Goal: Find specific page/section: Find specific page/section

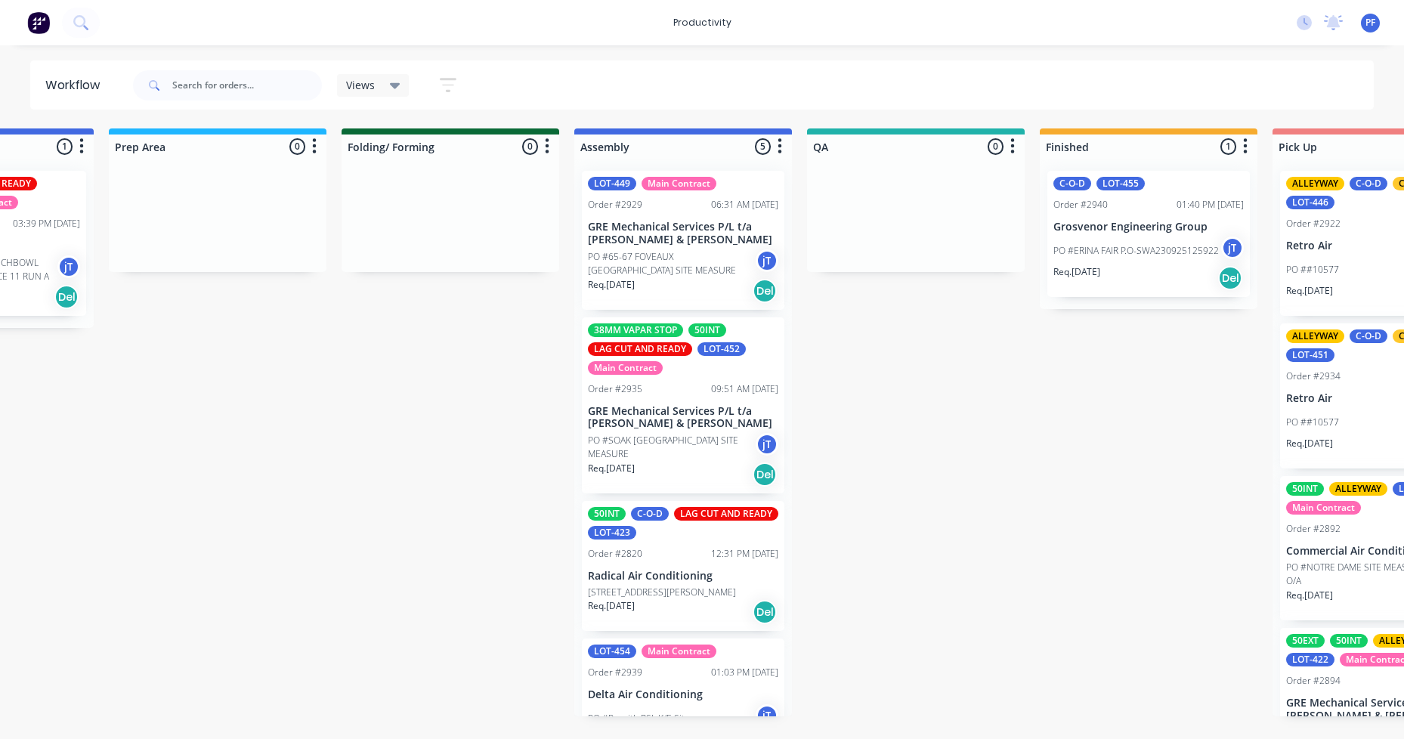
scroll to position [178, 0]
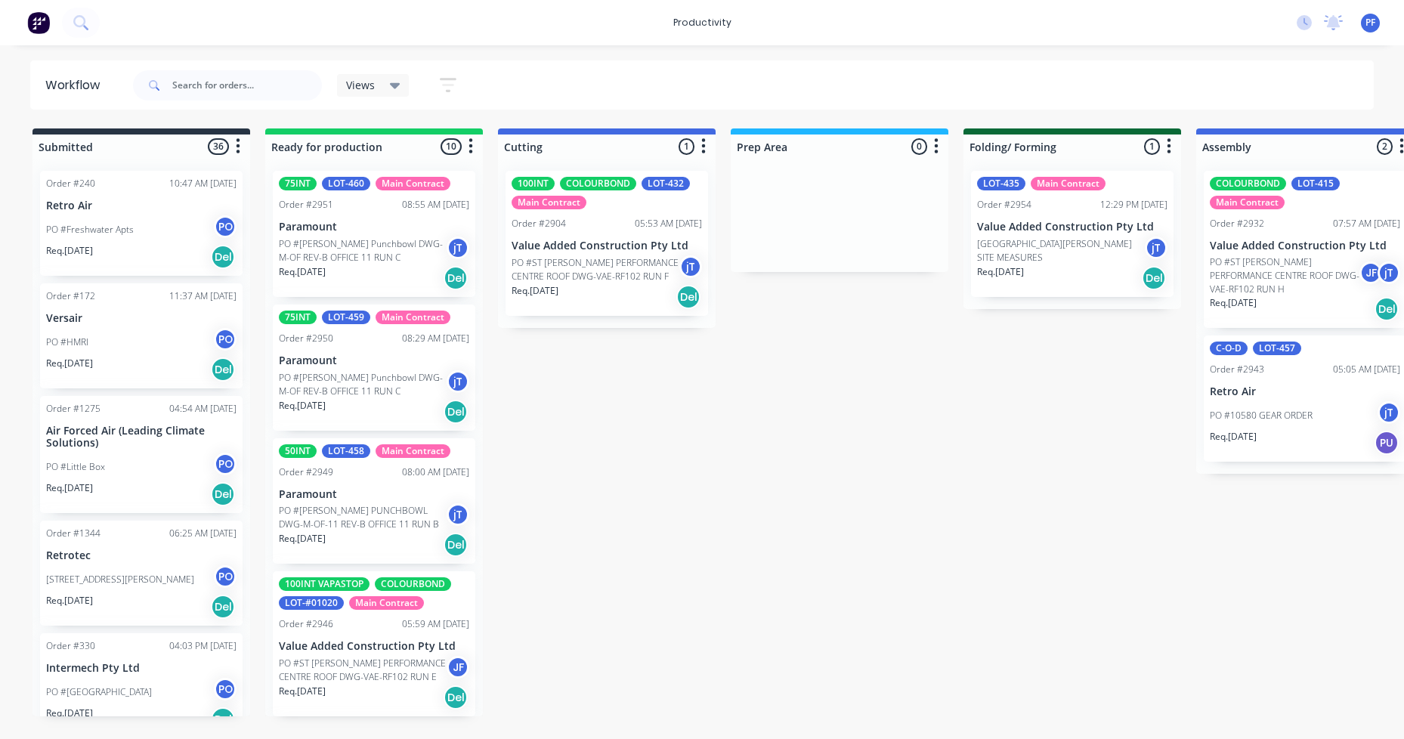
click at [641, 218] on div "05:53 AM [DATE]" at bounding box center [668, 224] width 67 height 14
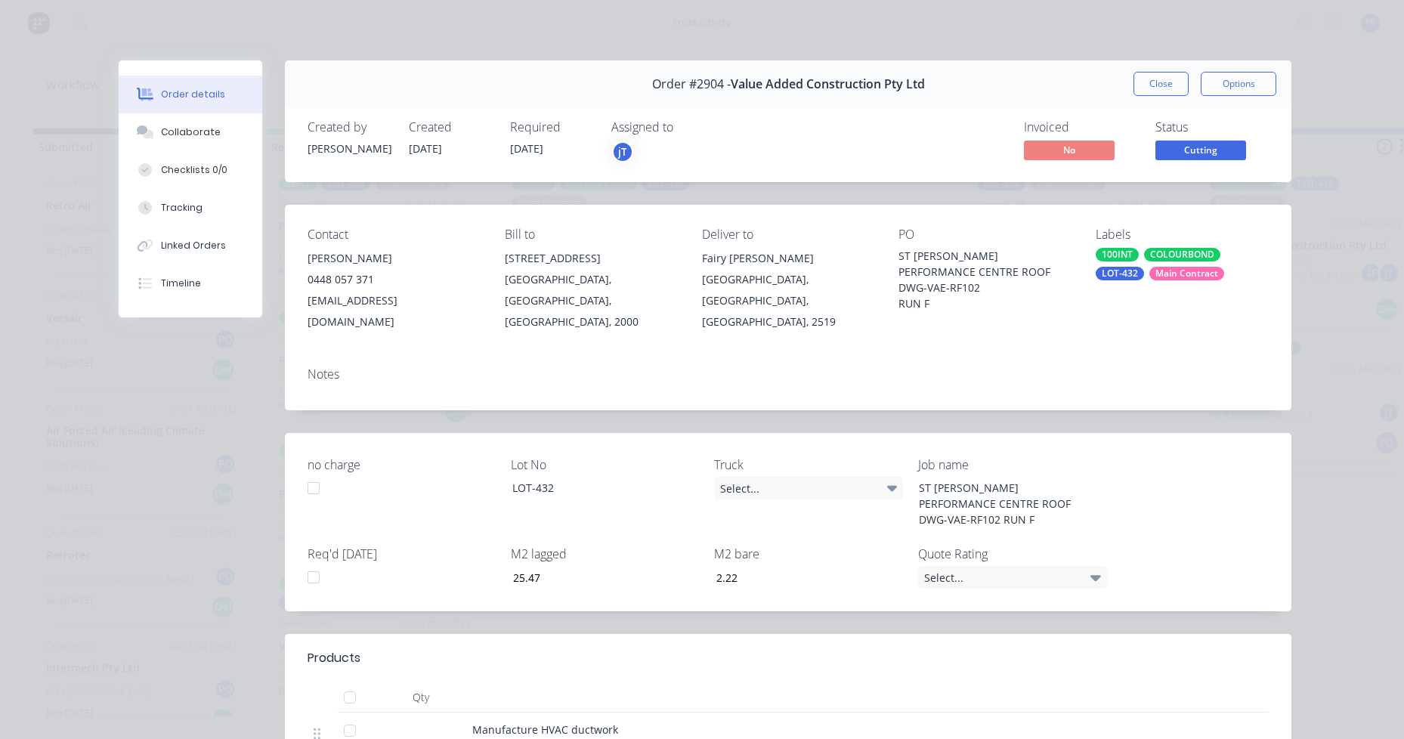
click at [1185, 261] on div "COLOURBOND" at bounding box center [1182, 255] width 76 height 14
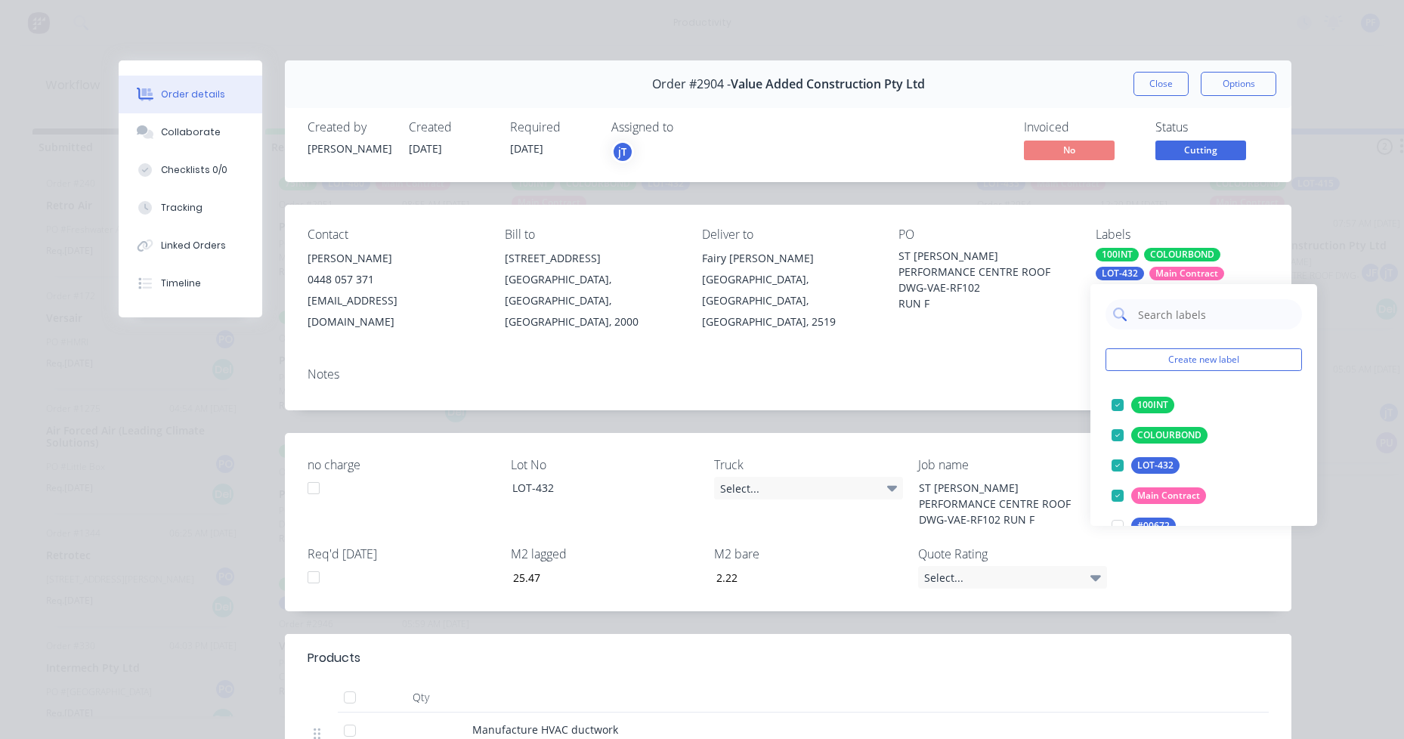
drag, startPoint x: 1185, startPoint y: 261, endPoint x: 1209, endPoint y: 311, distance: 56.1
click at [1209, 311] on input "text" at bounding box center [1216, 314] width 158 height 30
type input "lag cut"
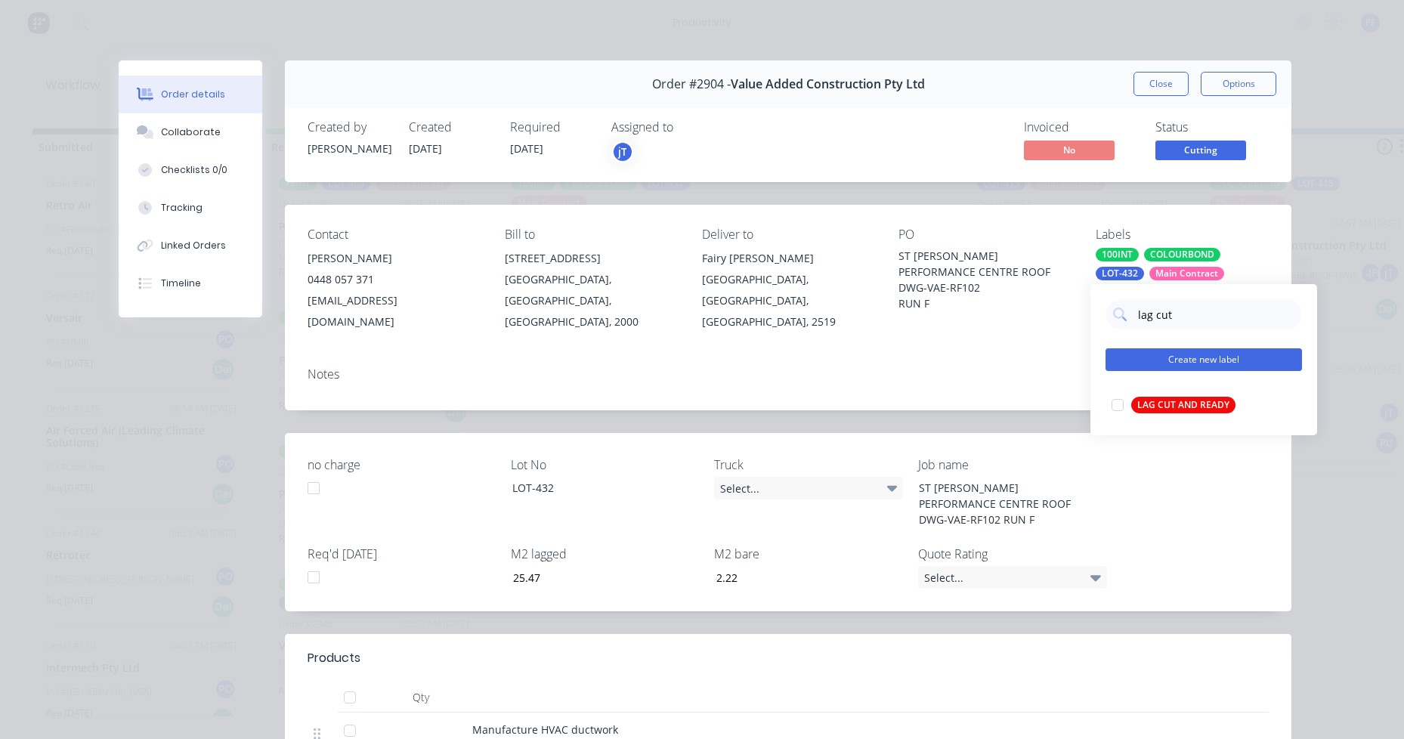
drag, startPoint x: 1189, startPoint y: 407, endPoint x: 1174, endPoint y: 379, distance: 32.1
click at [1190, 407] on div "LAG CUT AND READY" at bounding box center [1183, 405] width 104 height 17
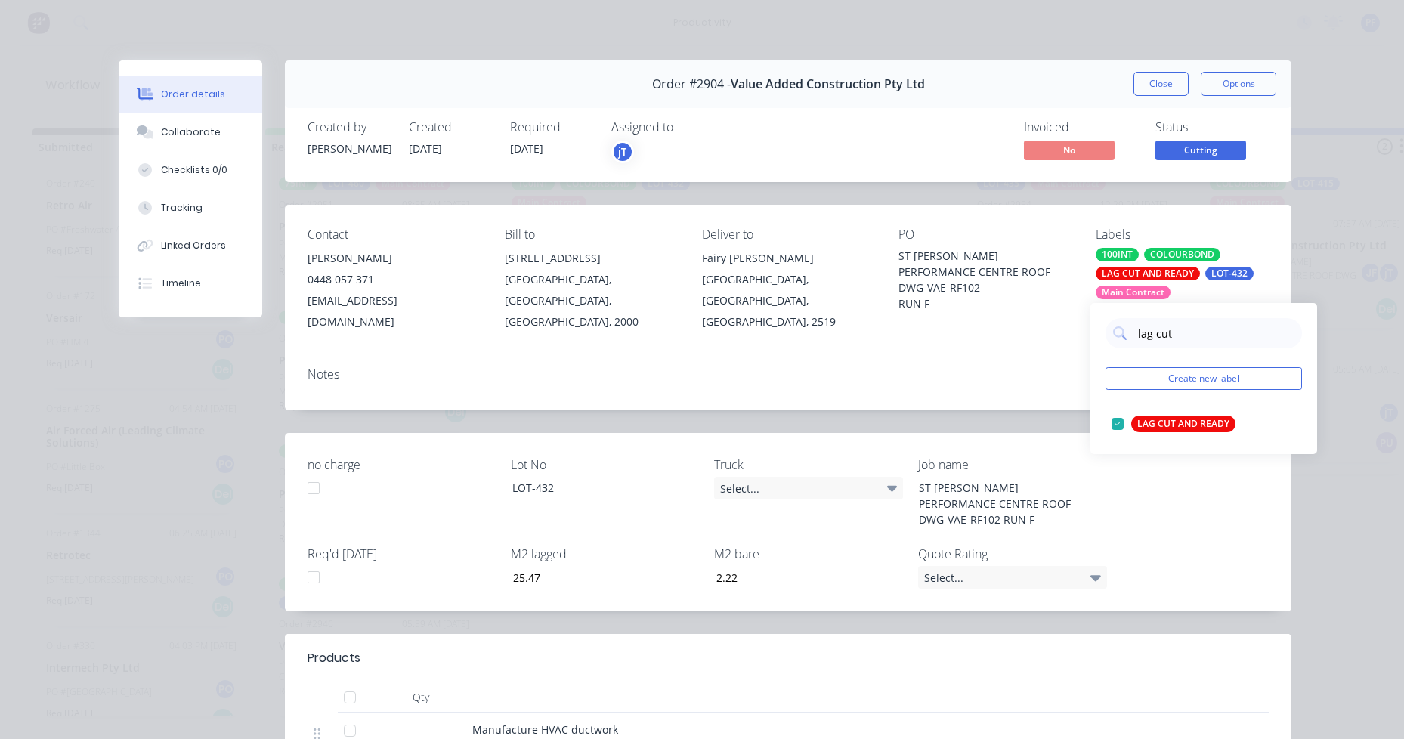
click at [1049, 263] on div "ST GEORGE PERFORMANCE CENTRE ROOF DWG-VAE-RF102 RUN F" at bounding box center [985, 279] width 173 height 63
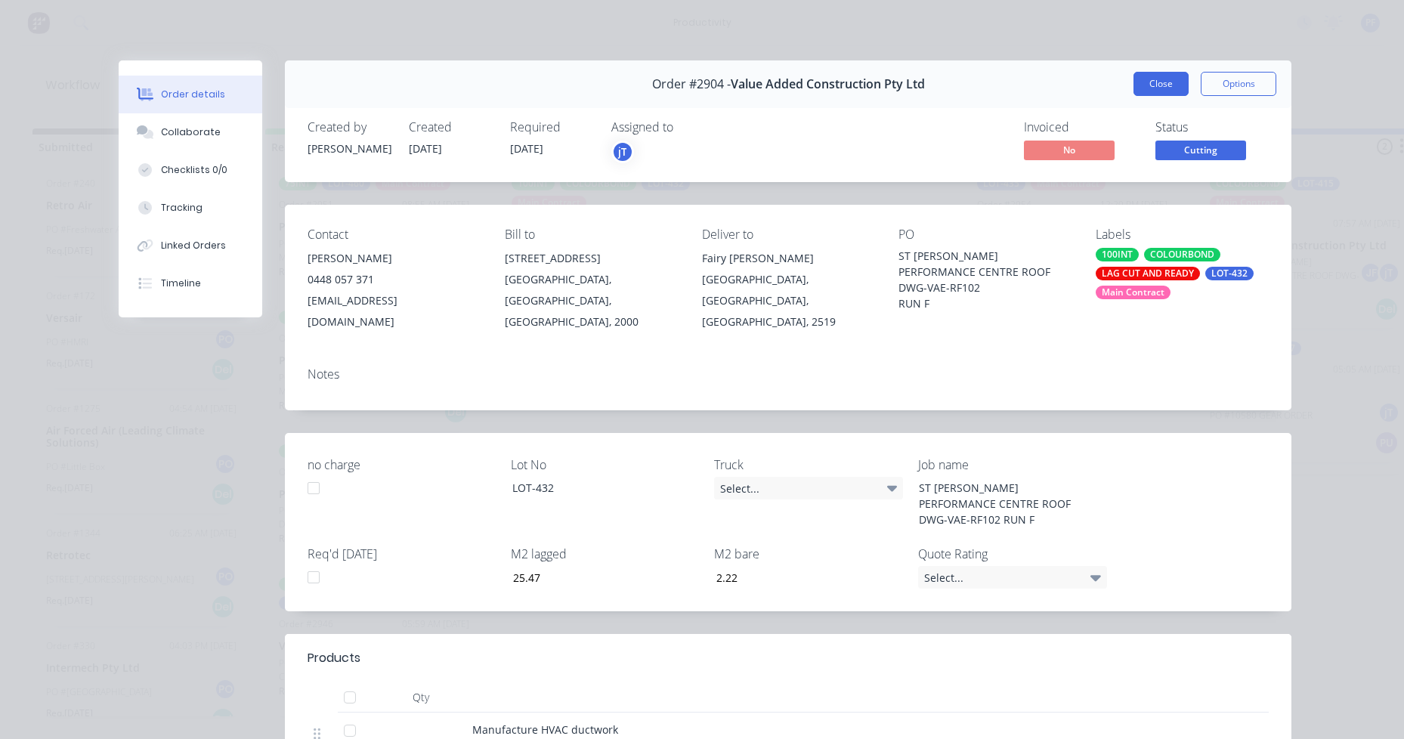
click at [1134, 81] on button "Close" at bounding box center [1161, 84] width 55 height 24
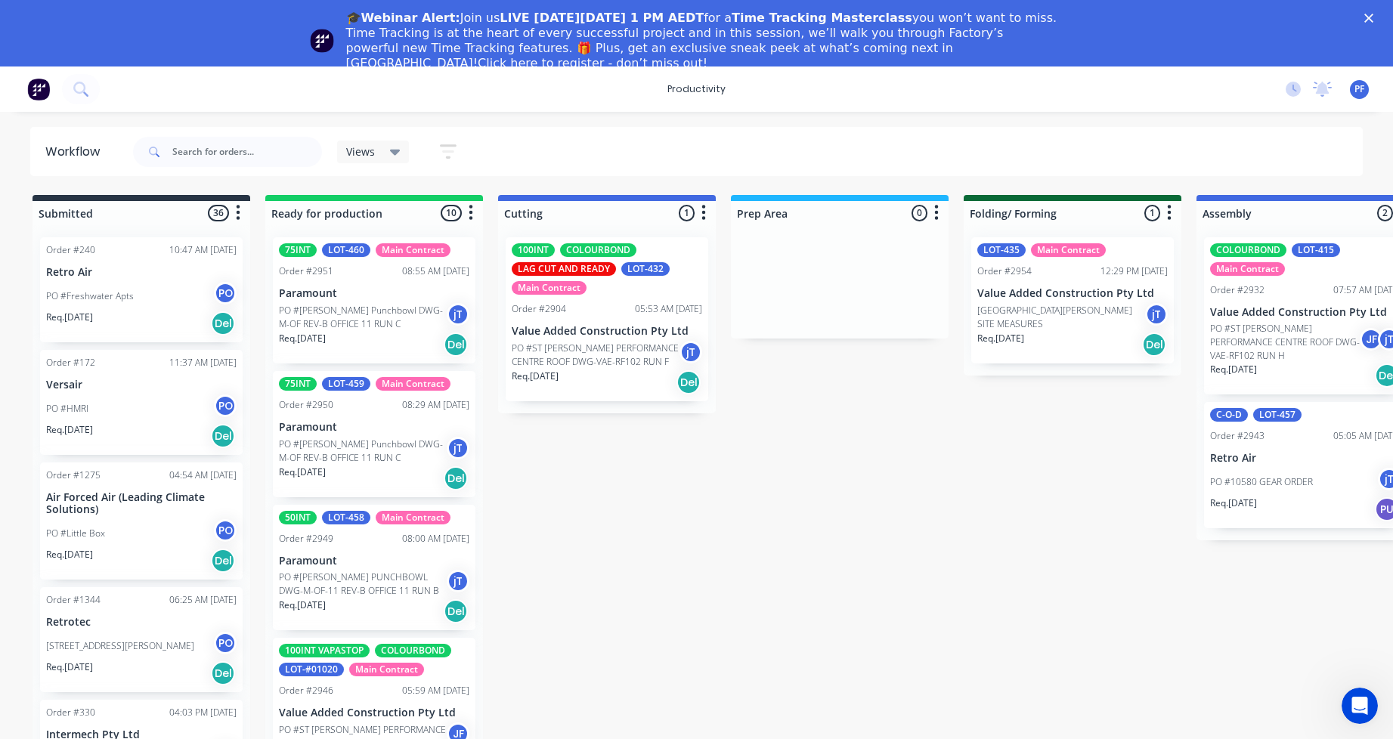
click at [1375, 30] on div "🎓Webinar Alert: Join us LIVE [DATE][DATE] 1 PM AEDT for a Time Tracking Masterc…" at bounding box center [696, 41] width 1393 height 70
click at [1380, 11] on div "🎓Webinar Alert: Join us LIVE [DATE][DATE] 1 PM AEDT for a Time Tracking Masterc…" at bounding box center [696, 41] width 1393 height 70
click at [1373, 14] on icon "Close" at bounding box center [1368, 18] width 9 height 9
